Goal: Task Accomplishment & Management: Complete application form

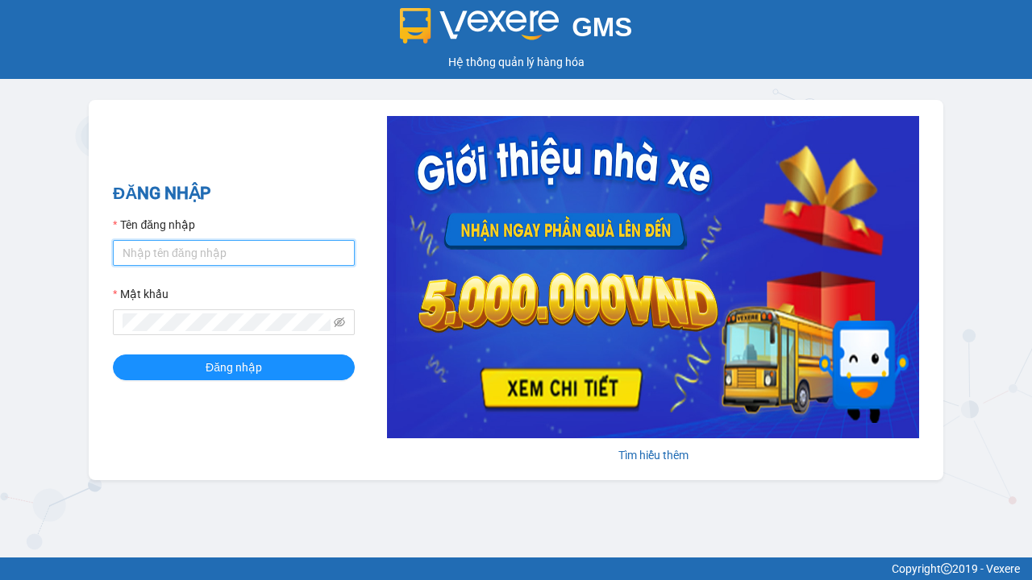
click at [234, 252] on input "Tên đăng nhập" at bounding box center [234, 253] width 242 height 26
type input "ly.xtl"
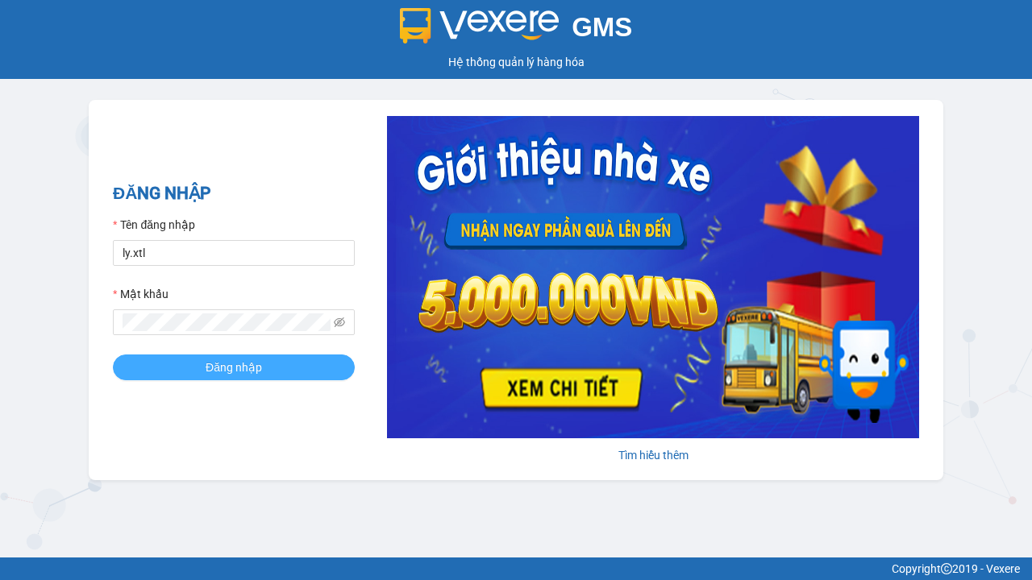
click at [234, 367] on span "Đăng nhập" at bounding box center [234, 368] width 56 height 18
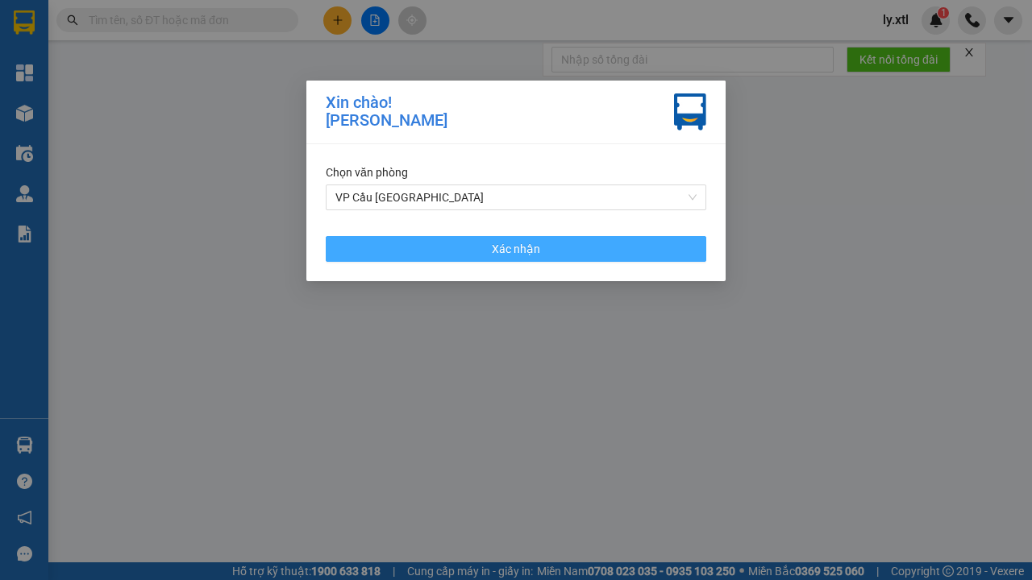
click at [516, 248] on span "Xác nhận" at bounding box center [516, 249] width 48 height 18
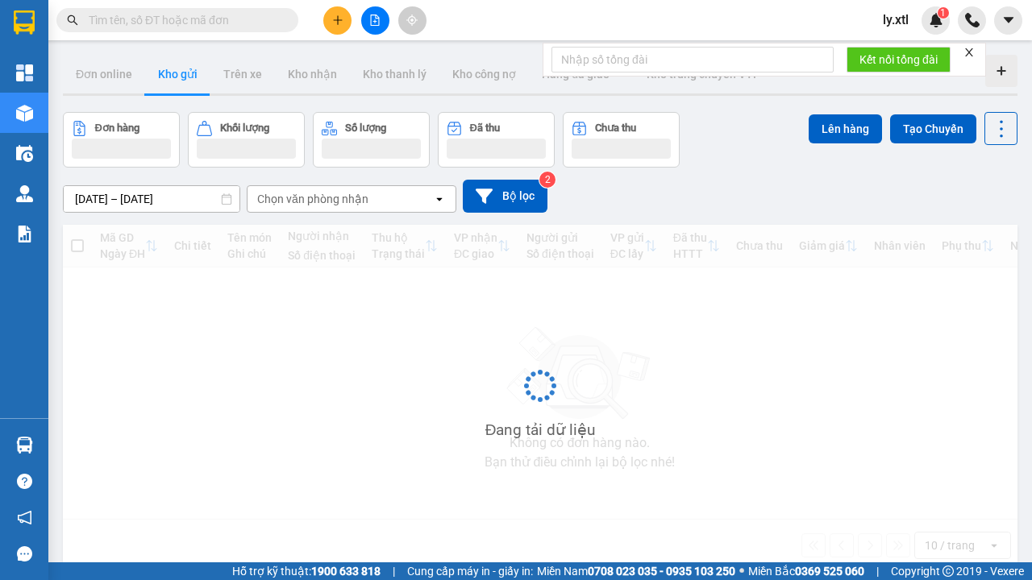
click at [337, 20] on icon "plus" at bounding box center [337, 19] width 9 height 1
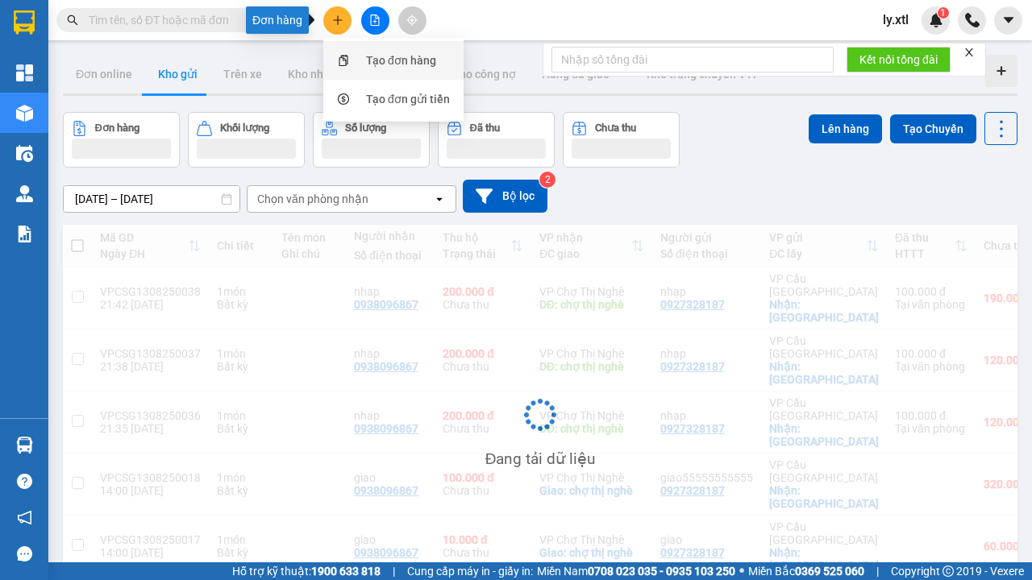
click at [401, 60] on div "Tạo đơn hàng" at bounding box center [401, 61] width 70 height 18
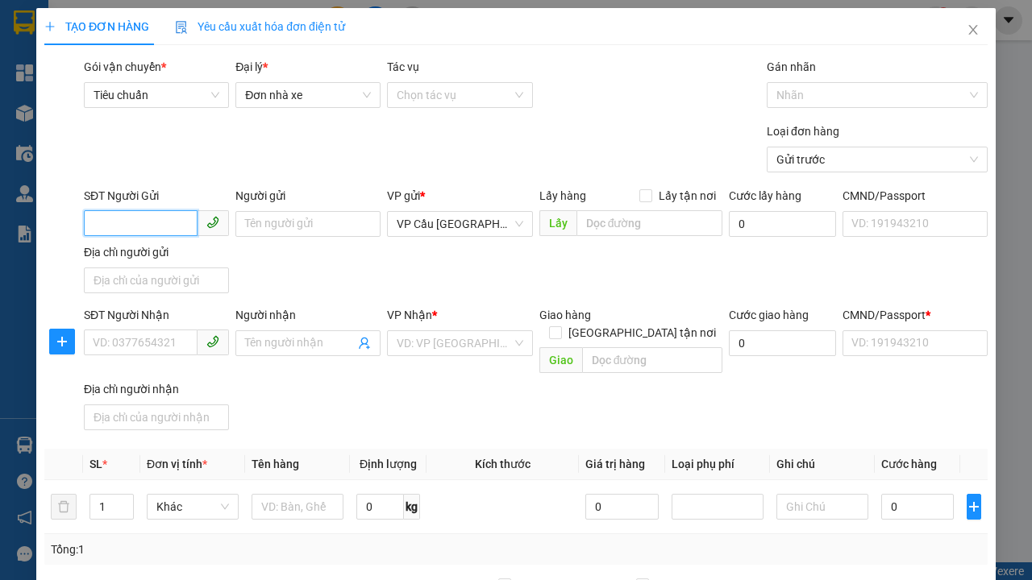
click at [140, 210] on input "SĐT Người Gửi" at bounding box center [141, 223] width 114 height 26
type input "0927328187"
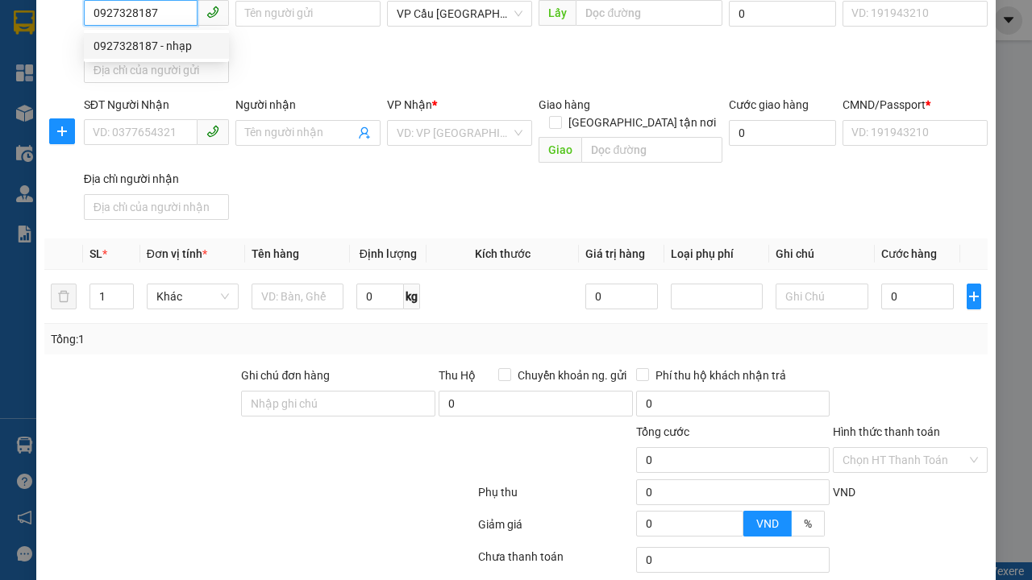
click at [156, 46] on div "0927328187 - nhạp" at bounding box center [157, 46] width 126 height 18
type input "nhạp"
checkbox input "true"
type input "[GEOGRAPHIC_DATA]"
type input "123456789112"
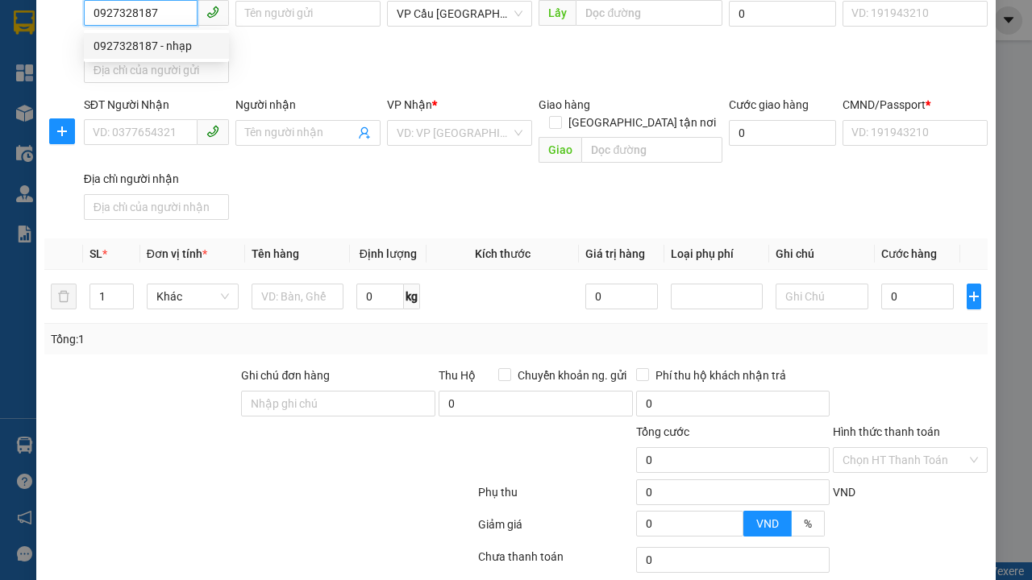
type input "0938096867"
type input "nhap"
type input "chợ thị nghè"
type input "10.000"
type input "123456789456"
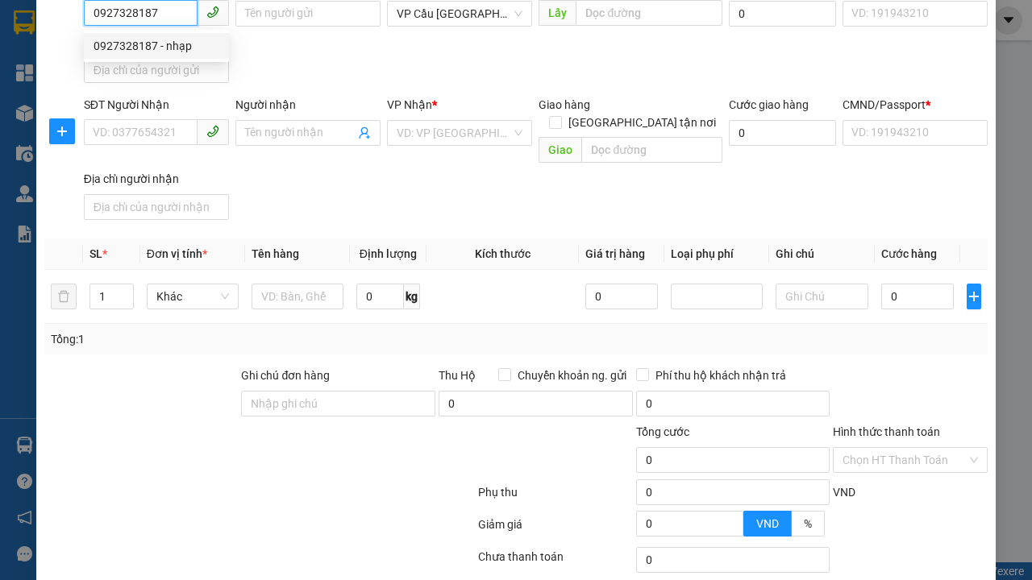
type input "200.000"
type input "15.000"
type input "20.000"
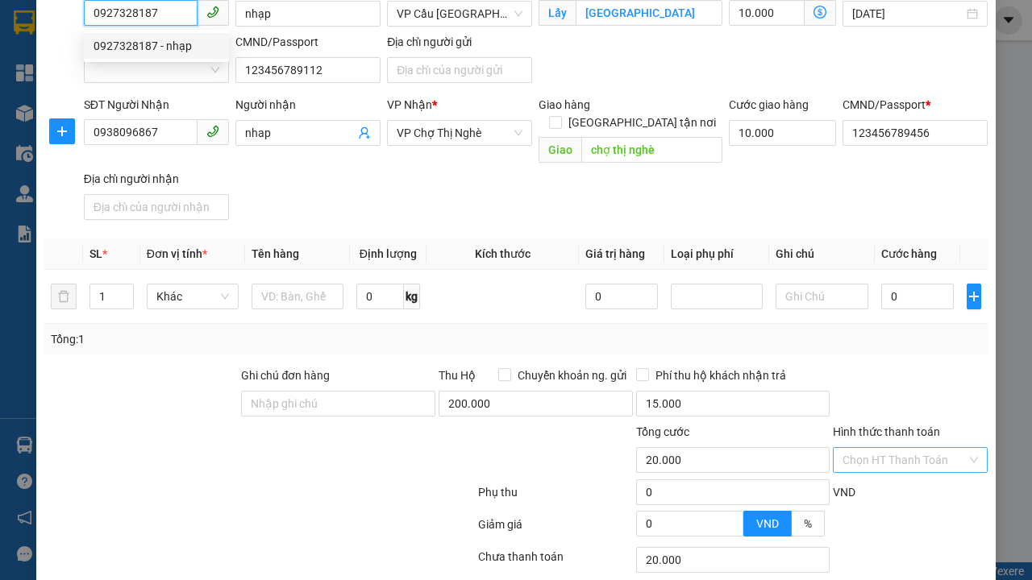
type input "0927328187"
click at [905, 448] on input "Hình thức thanh toán" at bounding box center [904, 460] width 124 height 24
type input "320.000"
click at [905, 448] on input "Hình thức thanh toán" at bounding box center [904, 460] width 124 height 24
